Goal: Task Accomplishment & Management: Manage account settings

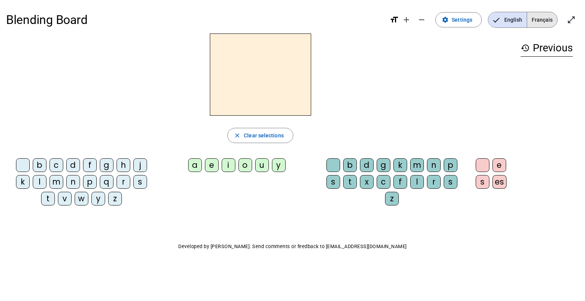
click at [548, 20] on span "Français" at bounding box center [542, 19] width 30 height 15
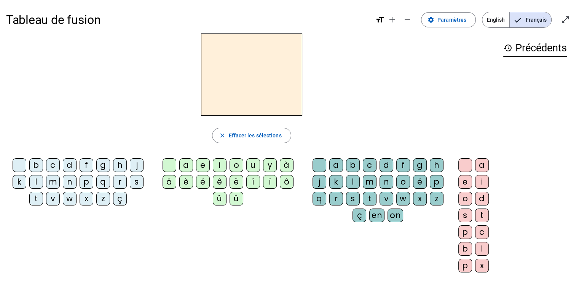
click at [120, 179] on div "r" at bounding box center [120, 182] width 14 height 14
click at [188, 166] on div "a" at bounding box center [186, 165] width 14 height 14
click at [369, 196] on div "t" at bounding box center [370, 199] width 14 height 14
click at [54, 180] on div "m" at bounding box center [53, 182] width 14 height 14
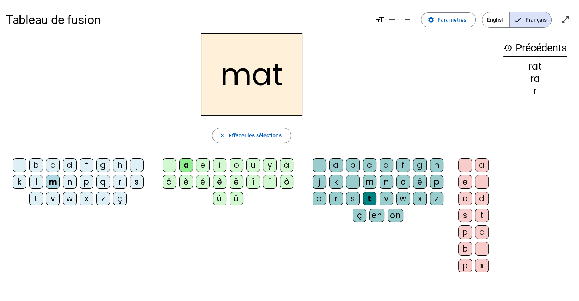
click at [83, 182] on div "p" at bounding box center [87, 182] width 14 height 14
click at [278, 77] on h2 "pat" at bounding box center [251, 75] width 101 height 82
click at [273, 75] on h2 "pat" at bounding box center [251, 75] width 101 height 82
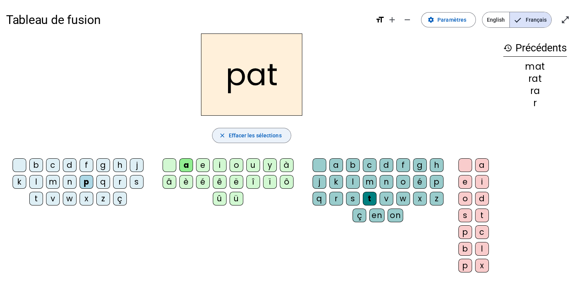
click at [267, 135] on span "Effacer les sélections" at bounding box center [254, 135] width 53 height 9
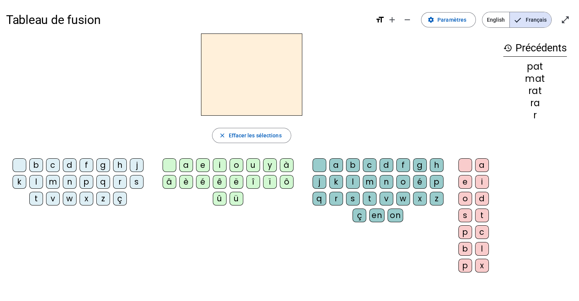
click at [120, 181] on div "r" at bounding box center [120, 182] width 14 height 14
click at [188, 162] on div "a" at bounding box center [186, 165] width 14 height 14
click at [203, 164] on div "e" at bounding box center [203, 165] width 14 height 14
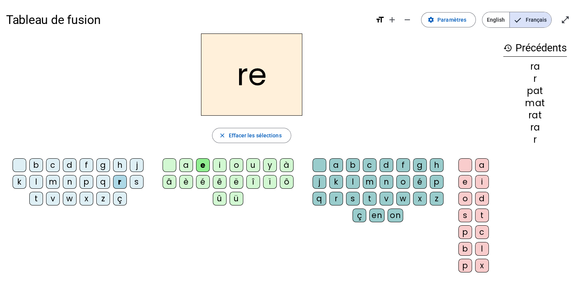
click at [222, 165] on div "i" at bounding box center [220, 165] width 14 height 14
click at [238, 166] on div "o" at bounding box center [237, 165] width 14 height 14
click at [254, 164] on div "u" at bounding box center [253, 165] width 14 height 14
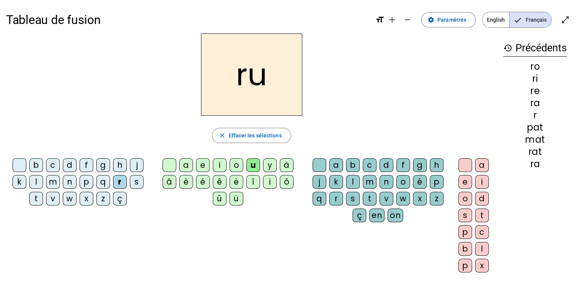
click at [52, 179] on div "m" at bounding box center [53, 182] width 14 height 14
click at [233, 167] on div "o" at bounding box center [237, 165] width 14 height 14
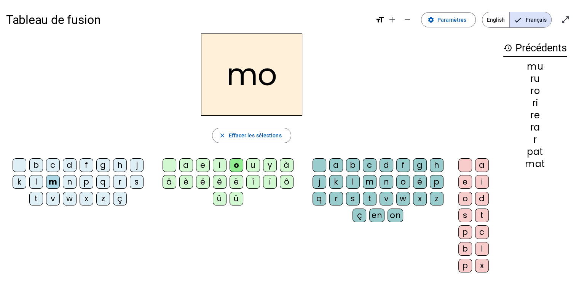
click at [219, 166] on div "i" at bounding box center [220, 165] width 14 height 14
click at [203, 161] on div "e" at bounding box center [203, 165] width 14 height 14
click at [187, 164] on div "a" at bounding box center [186, 165] width 14 height 14
click at [36, 198] on div "t" at bounding box center [36, 199] width 14 height 14
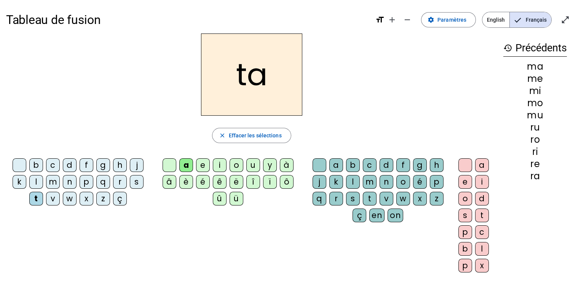
click at [218, 167] on div "i" at bounding box center [220, 165] width 14 height 14
click at [256, 167] on div "u" at bounding box center [253, 165] width 14 height 14
click at [234, 165] on div "o" at bounding box center [237, 165] width 14 height 14
click at [198, 167] on div "e" at bounding box center [203, 165] width 14 height 14
click at [86, 180] on div "p" at bounding box center [87, 182] width 14 height 14
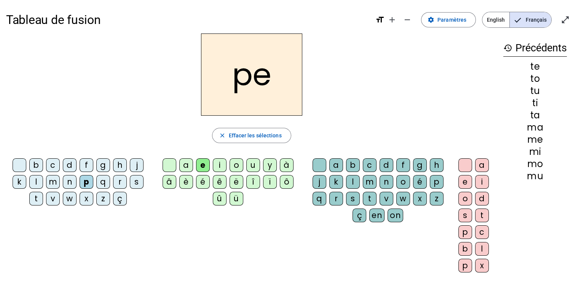
click at [201, 184] on div "é" at bounding box center [203, 182] width 14 height 14
click at [198, 165] on div "e" at bounding box center [203, 165] width 14 height 14
click at [222, 166] on div "i" at bounding box center [220, 165] width 14 height 14
click at [233, 165] on div "o" at bounding box center [237, 165] width 14 height 14
click at [251, 168] on div "u" at bounding box center [253, 165] width 14 height 14
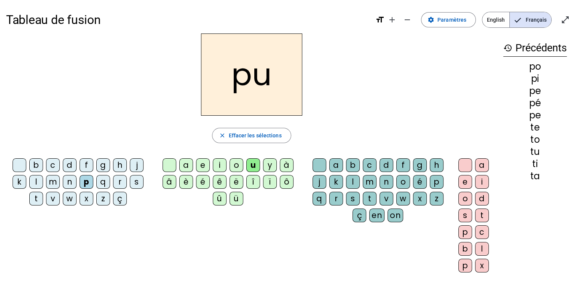
click at [68, 182] on div "n" at bounding box center [70, 182] width 14 height 14
click at [188, 162] on div "a" at bounding box center [186, 165] width 14 height 14
click at [203, 166] on div "e" at bounding box center [203, 165] width 14 height 14
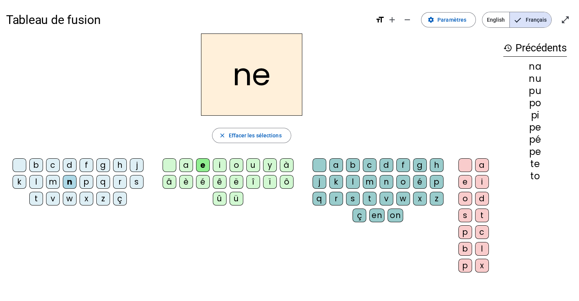
click at [251, 164] on div "u" at bounding box center [253, 165] width 14 height 14
click at [218, 163] on div "i" at bounding box center [220, 165] width 14 height 14
click at [55, 200] on div "v" at bounding box center [53, 199] width 14 height 14
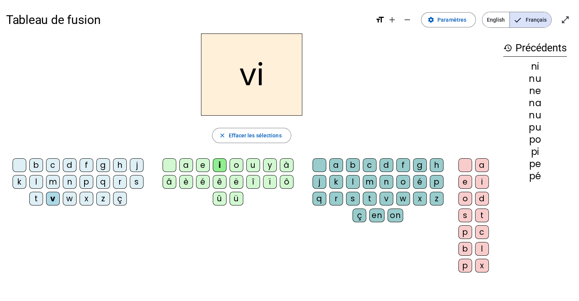
click at [233, 164] on div "o" at bounding box center [237, 165] width 14 height 14
click at [186, 164] on div "a" at bounding box center [186, 165] width 14 height 14
click at [254, 164] on div "u" at bounding box center [253, 165] width 14 height 14
click at [217, 166] on div "i" at bounding box center [220, 165] width 14 height 14
click at [236, 164] on div "o" at bounding box center [237, 165] width 14 height 14
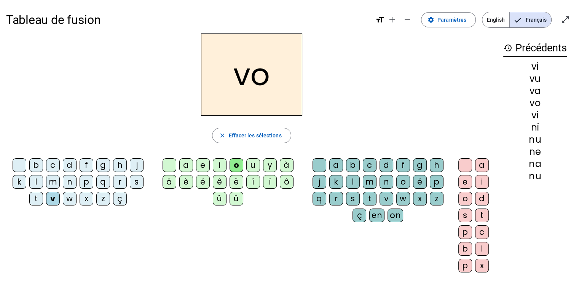
click at [185, 164] on div "a" at bounding box center [186, 165] width 14 height 14
click at [202, 163] on div "e" at bounding box center [203, 165] width 14 height 14
click at [218, 166] on div "i" at bounding box center [220, 165] width 14 height 14
click at [235, 164] on div "o" at bounding box center [237, 165] width 14 height 14
click at [118, 182] on div "r" at bounding box center [120, 182] width 14 height 14
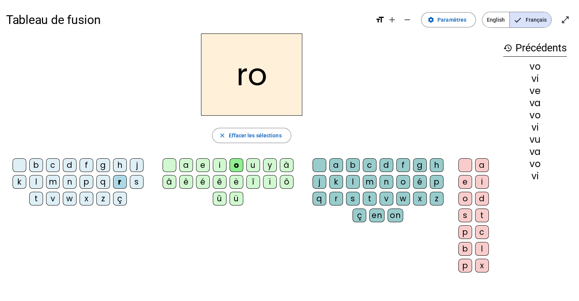
click at [188, 163] on div "a" at bounding box center [186, 165] width 14 height 14
click at [206, 164] on div "e" at bounding box center [203, 165] width 14 height 14
click at [221, 162] on div "i" at bounding box center [220, 165] width 14 height 14
click at [239, 164] on div "o" at bounding box center [237, 165] width 14 height 14
click at [34, 199] on div "t" at bounding box center [36, 199] width 14 height 14
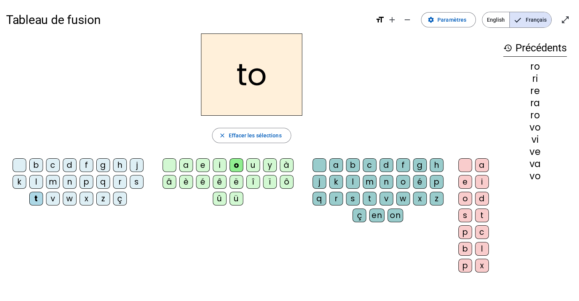
click at [186, 164] on div "a" at bounding box center [186, 165] width 14 height 14
click at [253, 164] on div "u" at bounding box center [253, 165] width 14 height 14
click at [235, 166] on div "o" at bounding box center [237, 165] width 14 height 14
click at [214, 166] on div "i" at bounding box center [220, 165] width 14 height 14
click at [200, 169] on div "e" at bounding box center [203, 165] width 14 height 14
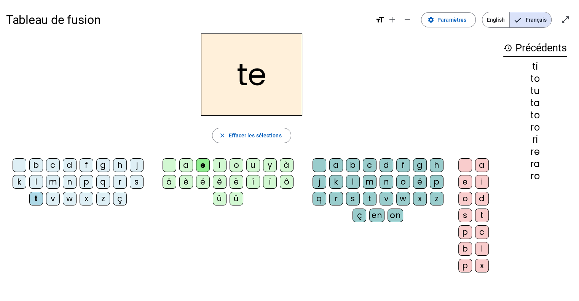
click at [38, 162] on div "b" at bounding box center [36, 165] width 14 height 14
click at [251, 164] on div "u" at bounding box center [253, 165] width 14 height 14
click at [182, 162] on div "a" at bounding box center [186, 165] width 14 height 14
click at [234, 167] on div "o" at bounding box center [237, 165] width 14 height 14
click at [216, 162] on div "i" at bounding box center [220, 165] width 14 height 14
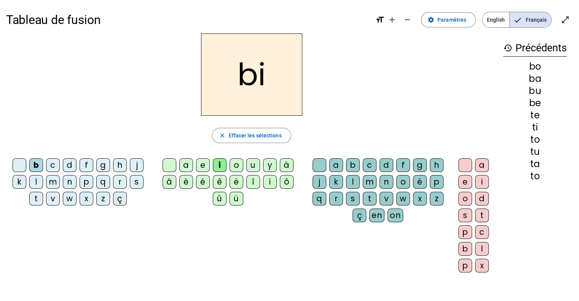
click at [86, 163] on div "f" at bounding box center [87, 165] width 14 height 14
click at [185, 162] on div "a" at bounding box center [186, 165] width 14 height 14
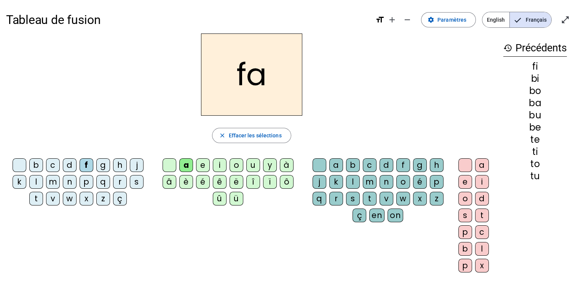
click at [201, 163] on div "e" at bounding box center [203, 165] width 14 height 14
click at [249, 167] on div "u" at bounding box center [253, 165] width 14 height 14
click at [233, 164] on div "o" at bounding box center [237, 165] width 14 height 14
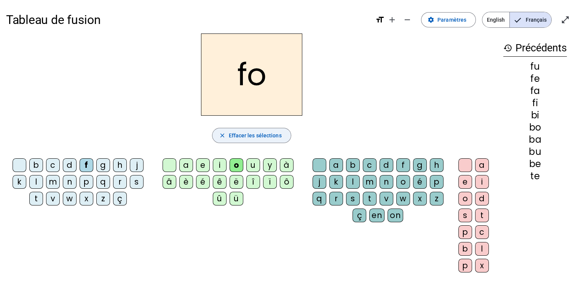
click at [264, 131] on span "Effacer les sélections" at bounding box center [254, 135] width 53 height 9
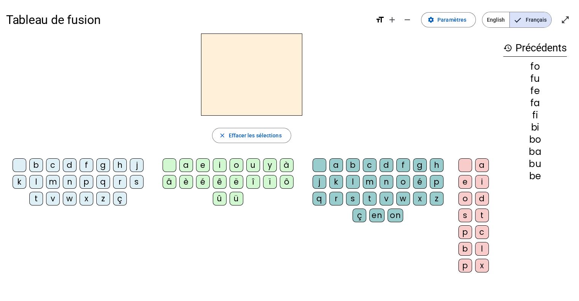
click at [35, 163] on div "b" at bounding box center [36, 165] width 14 height 14
click at [185, 164] on div "a" at bounding box center [186, 165] width 14 height 14
click at [203, 163] on div "e" at bounding box center [203, 165] width 14 height 14
click at [203, 180] on div "é" at bounding box center [203, 182] width 14 height 14
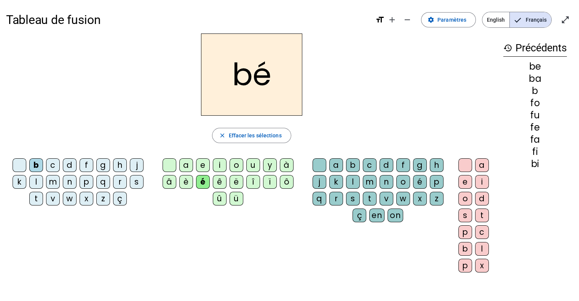
click at [211, 156] on div "a e i o u y à â è é ê ë î ï ô û ü" at bounding box center [229, 183] width 153 height 56
click at [203, 163] on div "e" at bounding box center [203, 165] width 14 height 14
click at [216, 164] on div "i" at bounding box center [220, 165] width 14 height 14
click at [235, 164] on div "o" at bounding box center [237, 165] width 14 height 14
click at [255, 165] on div "u" at bounding box center [253, 165] width 14 height 14
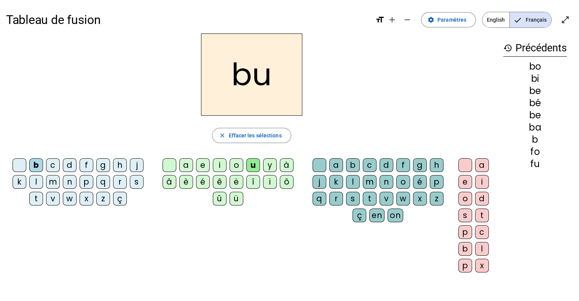
click at [55, 195] on div "v" at bounding box center [53, 199] width 14 height 14
click at [187, 166] on div "a" at bounding box center [186, 165] width 14 height 14
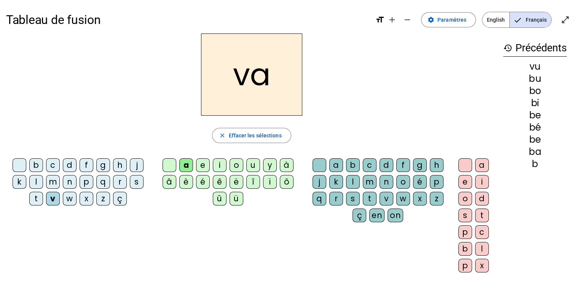
click at [203, 164] on div "e" at bounding box center [203, 165] width 14 height 14
click at [203, 184] on div "é" at bounding box center [203, 182] width 14 height 14
click at [201, 164] on div "e" at bounding box center [203, 165] width 14 height 14
click at [17, 160] on div at bounding box center [20, 165] width 14 height 14
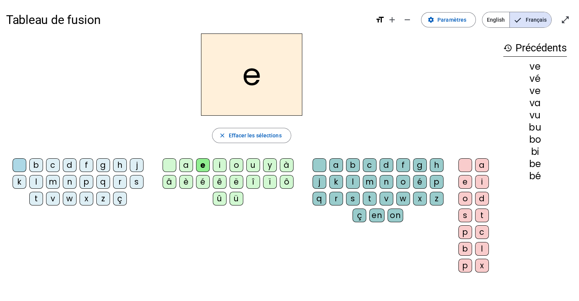
click at [53, 196] on div "v" at bounding box center [53, 199] width 14 height 14
click at [19, 167] on div at bounding box center [20, 165] width 14 height 14
click at [52, 196] on div "v" at bounding box center [53, 199] width 14 height 14
click at [219, 164] on div "i" at bounding box center [220, 165] width 14 height 14
click at [235, 161] on div "o" at bounding box center [237, 165] width 14 height 14
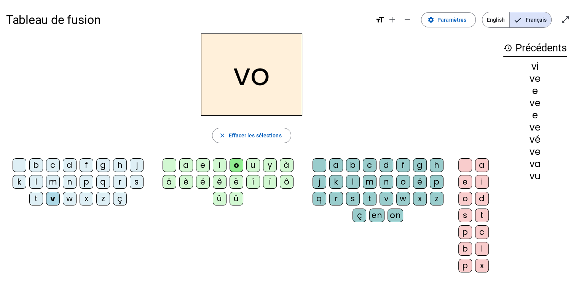
click at [253, 164] on div "u" at bounding box center [253, 165] width 14 height 14
click at [186, 166] on div "a" at bounding box center [186, 165] width 14 height 14
click at [200, 165] on div "e" at bounding box center [203, 165] width 14 height 14
click at [187, 164] on div "a" at bounding box center [186, 165] width 14 height 14
click at [196, 163] on div "e" at bounding box center [203, 165] width 14 height 14
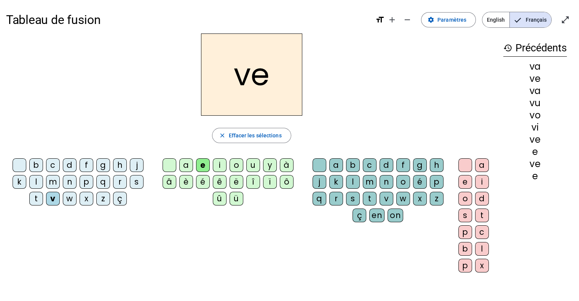
click at [216, 163] on div "i" at bounding box center [220, 165] width 14 height 14
drag, startPoint x: 237, startPoint y: 163, endPoint x: 241, endPoint y: 163, distance: 4.6
click at [237, 163] on div "o" at bounding box center [237, 165] width 14 height 14
click at [251, 161] on div "u" at bounding box center [253, 165] width 14 height 14
click at [88, 182] on div "p" at bounding box center [87, 182] width 14 height 14
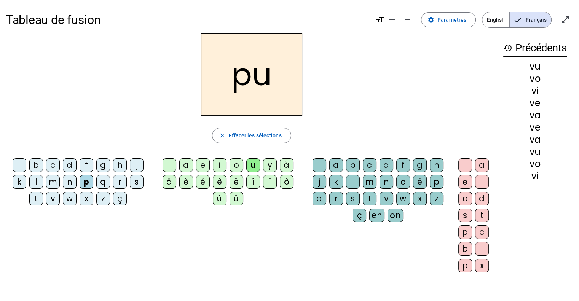
click at [219, 164] on div "i" at bounding box center [220, 165] width 14 height 14
click at [184, 165] on div "a" at bounding box center [186, 165] width 14 height 14
click at [238, 164] on div "o" at bounding box center [237, 165] width 14 height 14
click at [202, 163] on div "e" at bounding box center [203, 165] width 14 height 14
click at [118, 179] on div "r" at bounding box center [120, 182] width 14 height 14
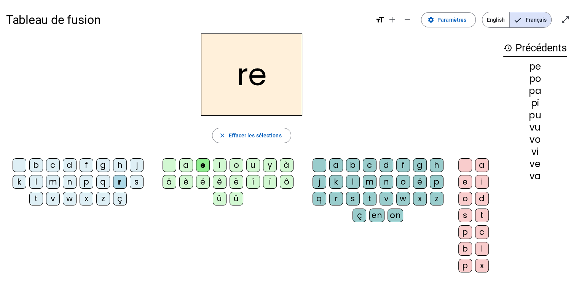
click at [254, 166] on div "u" at bounding box center [253, 165] width 14 height 14
click at [235, 169] on div "o" at bounding box center [237, 165] width 14 height 14
click at [184, 164] on div "a" at bounding box center [186, 165] width 14 height 14
click at [205, 163] on div "e" at bounding box center [203, 165] width 14 height 14
click at [20, 163] on div at bounding box center [20, 165] width 14 height 14
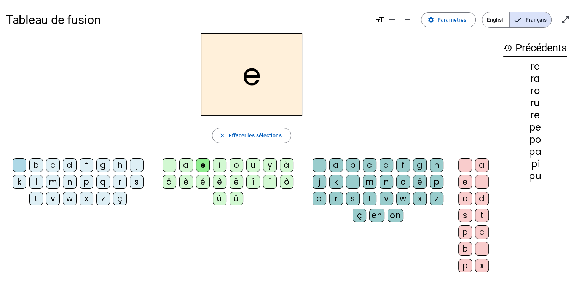
click at [119, 180] on div "r" at bounding box center [120, 182] width 14 height 14
click at [72, 162] on div "d" at bounding box center [70, 165] width 14 height 14
click at [56, 199] on div "v" at bounding box center [53, 199] width 14 height 14
click at [37, 196] on div "t" at bounding box center [36, 199] width 14 height 14
click at [122, 181] on div "r" at bounding box center [120, 182] width 14 height 14
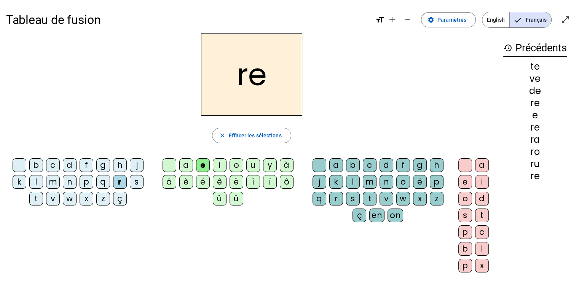
click at [69, 179] on div "n" at bounding box center [70, 182] width 14 height 14
click at [54, 181] on div "m" at bounding box center [53, 182] width 14 height 14
click at [86, 164] on div "f" at bounding box center [87, 165] width 14 height 14
click at [37, 166] on div "b" at bounding box center [36, 165] width 14 height 14
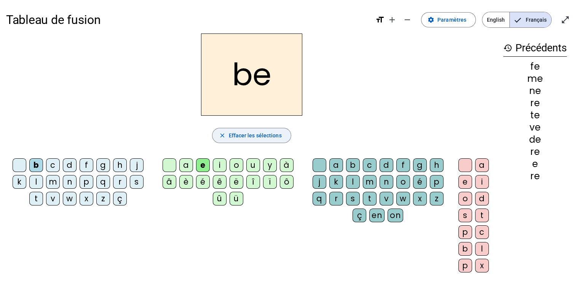
click at [250, 135] on span "Effacer les sélections" at bounding box center [254, 135] width 53 height 9
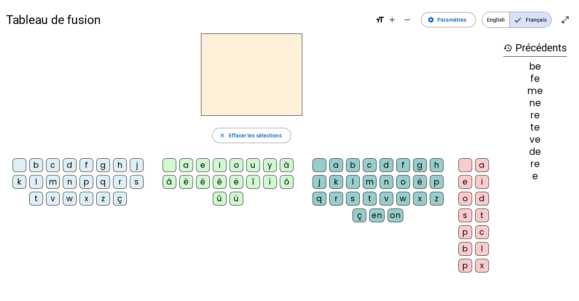
click at [104, 196] on div "z" at bounding box center [103, 199] width 14 height 14
click at [237, 164] on div "o" at bounding box center [237, 165] width 14 height 14
click at [254, 164] on div "u" at bounding box center [253, 165] width 14 height 14
click at [186, 165] on div "a" at bounding box center [186, 165] width 14 height 14
click at [218, 161] on div "i" at bounding box center [220, 165] width 14 height 14
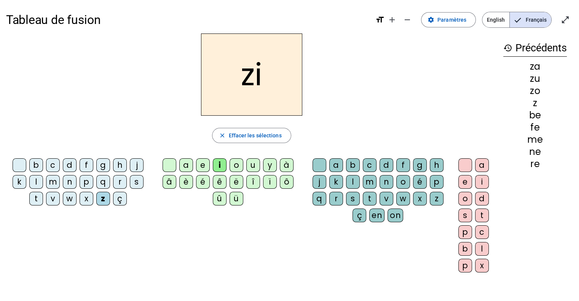
click at [199, 162] on div "e" at bounding box center [203, 165] width 14 height 14
click at [352, 164] on div "b" at bounding box center [353, 165] width 14 height 14
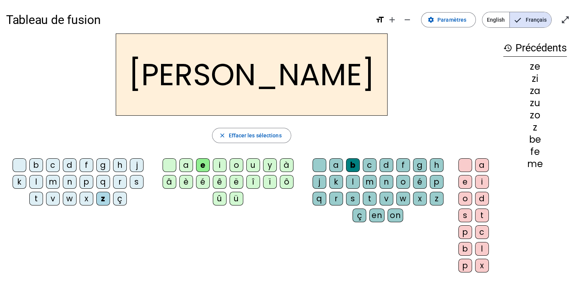
click at [477, 163] on div "a" at bounding box center [482, 165] width 14 height 14
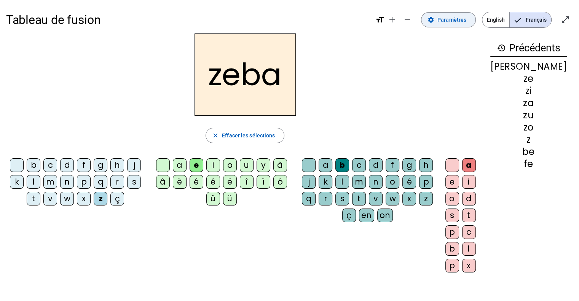
click at [455, 21] on span "Paramètres" at bounding box center [451, 19] width 29 height 9
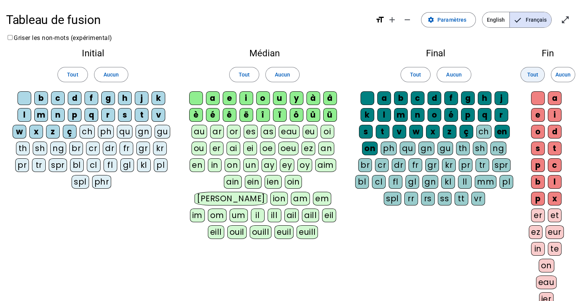
click at [538, 74] on span at bounding box center [533, 74] width 24 height 18
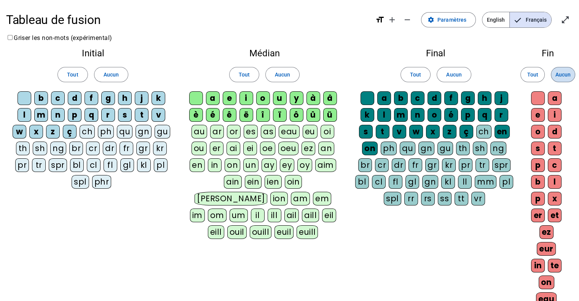
click at [564, 76] on span "Aucun" at bounding box center [563, 74] width 15 height 9
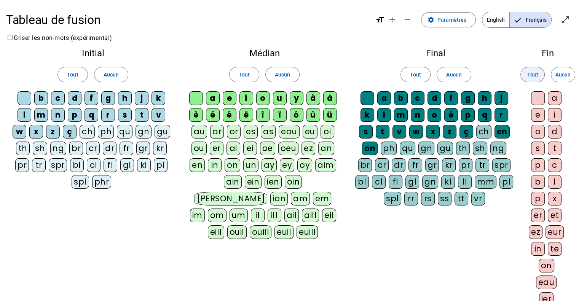
click at [536, 73] on span "Tout" at bounding box center [532, 74] width 11 height 9
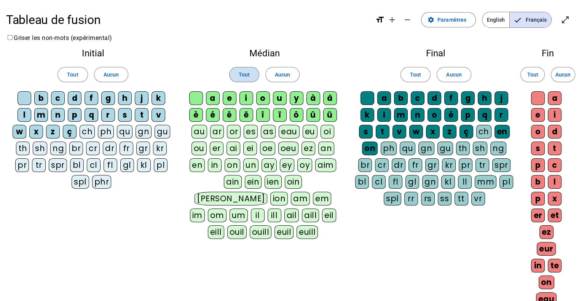
click at [239, 74] on span "Tout" at bounding box center [244, 74] width 11 height 9
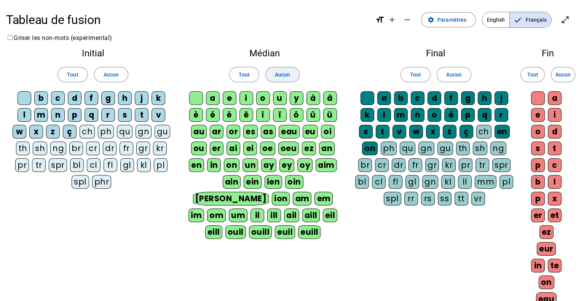
click at [291, 75] on span at bounding box center [283, 74] width 34 height 18
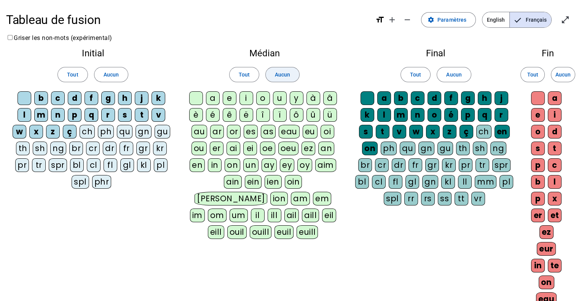
click at [291, 75] on span at bounding box center [283, 74] width 34 height 18
click at [252, 72] on span at bounding box center [244, 74] width 29 height 18
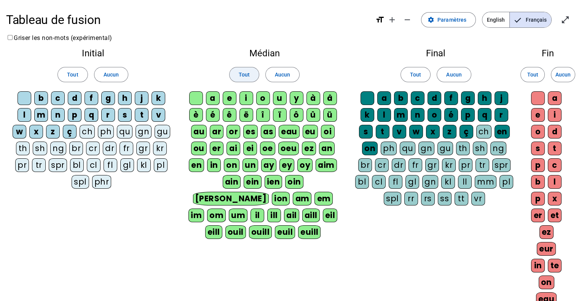
click at [252, 72] on span at bounding box center [244, 74] width 29 height 18
click at [72, 73] on span "Tout" at bounding box center [72, 74] width 11 height 9
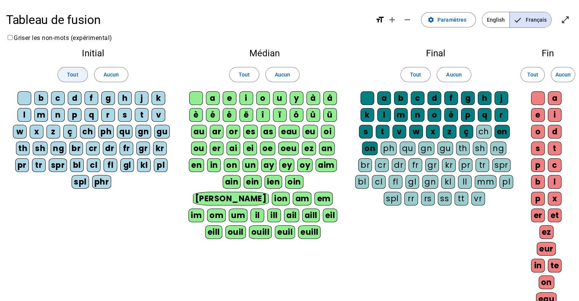
click at [73, 74] on span "Tout" at bounding box center [72, 74] width 11 height 9
click at [111, 72] on span "Aucun" at bounding box center [111, 74] width 15 height 9
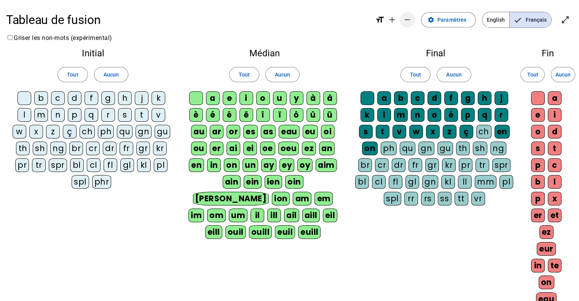
click at [405, 21] on mat-icon "remove" at bounding box center [407, 19] width 9 height 9
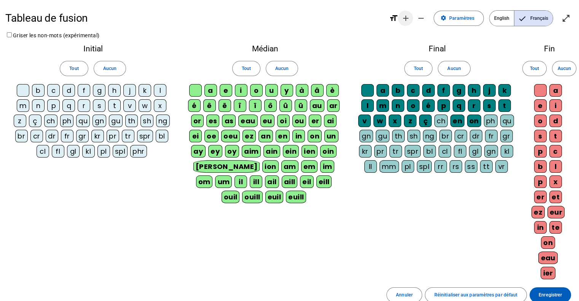
click at [399, 18] on span "Augmenter la taille de la police" at bounding box center [405, 18] width 18 height 18
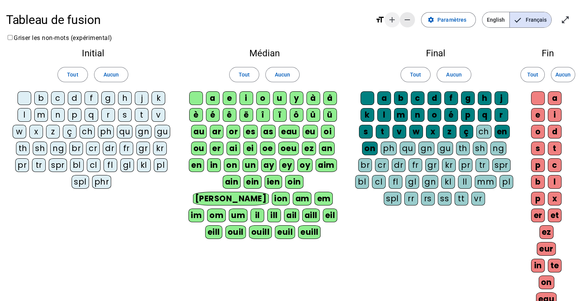
click at [412, 19] on mat-icon "remove" at bounding box center [407, 19] width 9 height 9
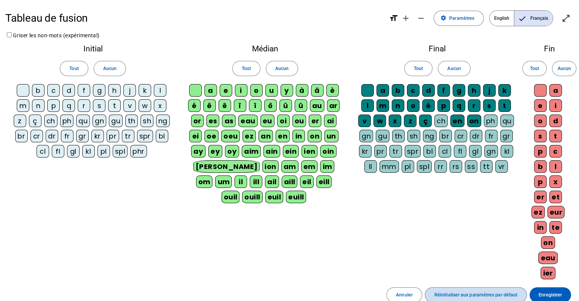
click at [465, 291] on span "Réinitialiser aux paramètres par défaut" at bounding box center [475, 295] width 83 height 8
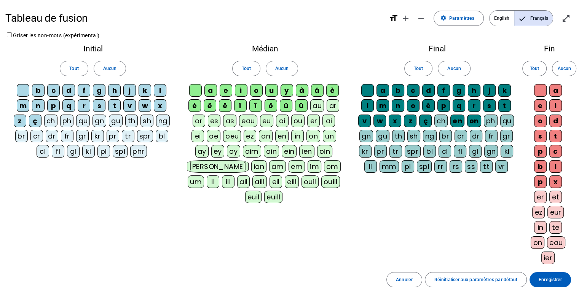
click at [500, 14] on span "English" at bounding box center [502, 18] width 24 height 15
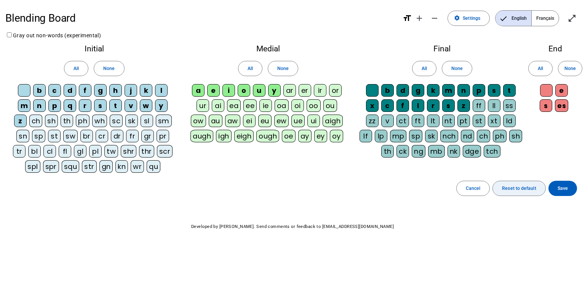
click at [527, 189] on span "Reset to default" at bounding box center [519, 189] width 34 height 8
click at [547, 18] on span "Français" at bounding box center [545, 18] width 27 height 15
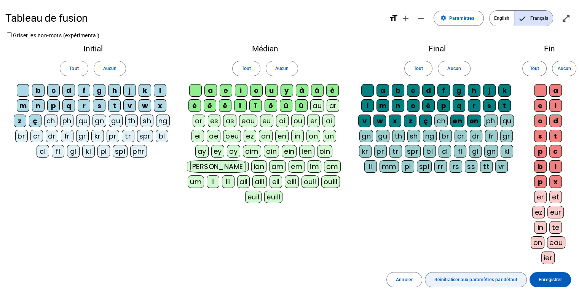
click at [456, 278] on span "Réinitialiser aux paramètres par défaut" at bounding box center [475, 280] width 83 height 8
click at [542, 279] on span "Enregistrer" at bounding box center [550, 280] width 23 height 8
